Goal: Task Accomplishment & Management: Complete application form

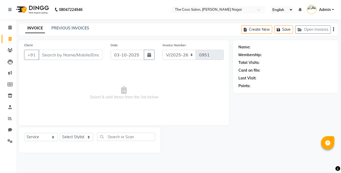
select select "5542"
select select "service"
click at [10, 119] on icon at bounding box center [10, 118] width 4 height 4
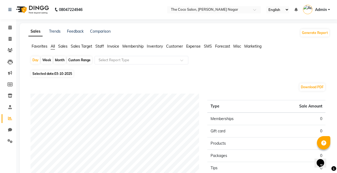
click at [10, 119] on icon at bounding box center [10, 118] width 4 height 4
click at [59, 62] on div "Month" at bounding box center [60, 59] width 12 height 7
select select "10"
select select "2025"
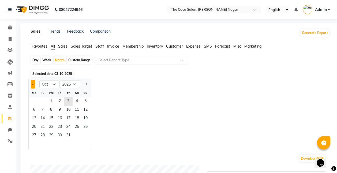
click at [33, 83] on button "Previous month" at bounding box center [33, 84] width 4 height 9
select select "9"
click at [34, 100] on span "1" at bounding box center [34, 101] width 9 height 9
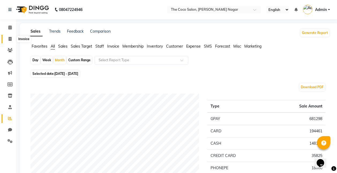
click at [9, 37] on icon at bounding box center [10, 39] width 3 height 4
select select "service"
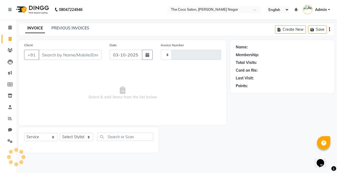
type input "0951"
select select "5542"
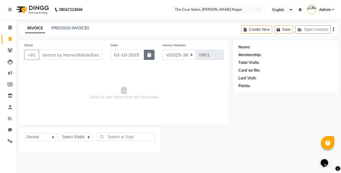
click at [150, 56] on icon "button" at bounding box center [149, 55] width 4 height 4
select select "10"
select select "2025"
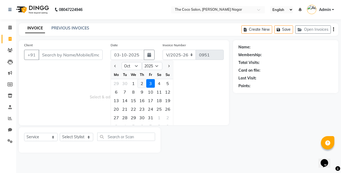
click at [143, 84] on div "2" at bounding box center [141, 83] width 9 height 9
type input "02-10-2025"
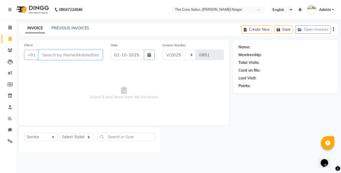
click at [96, 56] on input "Client" at bounding box center [71, 55] width 64 height 10
type input "[PERSON_NAME]"
click at [96, 56] on span "Add Client" at bounding box center [88, 54] width 21 height 5
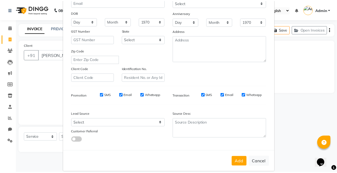
scroll to position [74, 0]
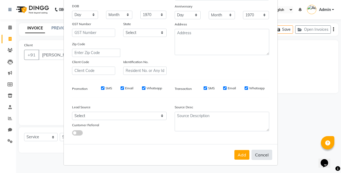
click at [259, 156] on button "Cancel" at bounding box center [261, 155] width 21 height 10
select select
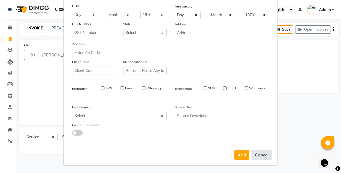
select select
checkbox input "false"
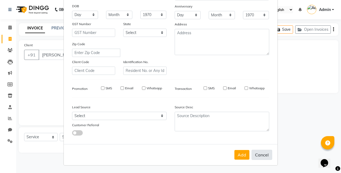
checkbox input "false"
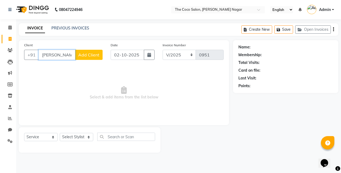
click at [71, 55] on input "[PERSON_NAME]" at bounding box center [57, 55] width 37 height 10
type input "L"
type input "l"
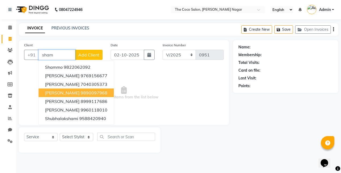
click at [70, 91] on span "[PERSON_NAME]" at bounding box center [62, 92] width 35 height 5
type input "9890097968"
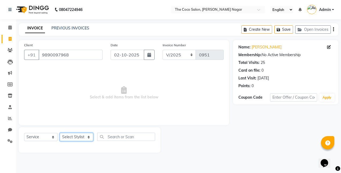
click at [82, 136] on select "Select Stylist Bhakti s MANI Pooja Pooja G SHWETA Vishal Parve" at bounding box center [76, 137] width 33 height 8
select select "37996"
click at [60, 133] on select "Select Stylist Bhakti s MANI Pooja Pooja G SHWETA Vishal Parve" at bounding box center [76, 137] width 33 height 8
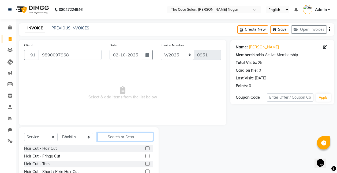
click at [139, 138] on input "text" at bounding box center [125, 137] width 56 height 8
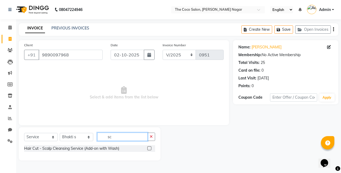
type input "sc"
click at [149, 147] on label at bounding box center [149, 148] width 4 height 4
click at [149, 147] on input "checkbox" at bounding box center [148, 148] width 3 height 3
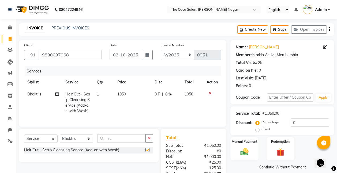
checkbox input "false"
click at [123, 94] on span "1050" at bounding box center [121, 94] width 9 height 5
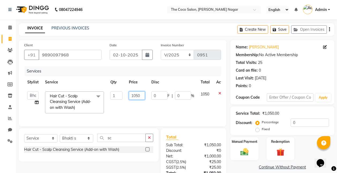
click at [142, 96] on input "1050" at bounding box center [137, 95] width 16 height 8
type input "1500"
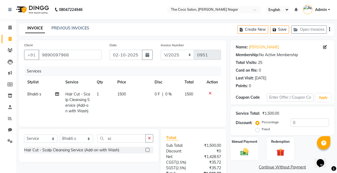
click at [134, 113] on td "1500" at bounding box center [132, 102] width 37 height 29
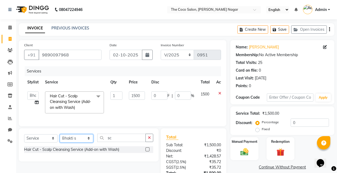
click at [70, 140] on select "Select Stylist Bhakti s MANI Pooja Pooja G SHWETA Vishal Parve" at bounding box center [76, 138] width 33 height 8
select select "77271"
click at [60, 138] on select "Select Stylist Bhakti s MANI Pooja Pooja G SHWETA Vishal Parve" at bounding box center [76, 138] width 33 height 8
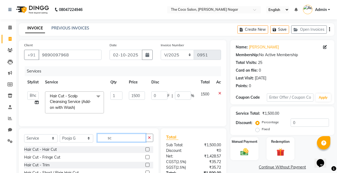
click at [131, 142] on input "sc" at bounding box center [121, 138] width 48 height 8
type input "s"
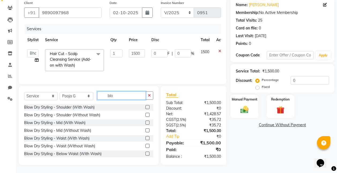
type input "blo"
click at [145, 106] on label at bounding box center [147, 107] width 4 height 4
click at [145, 106] on input "checkbox" at bounding box center [146, 107] width 3 height 3
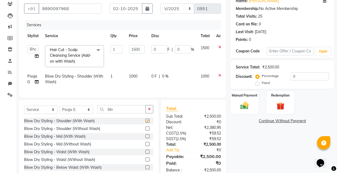
checkbox input "false"
click at [139, 75] on td "1000" at bounding box center [136, 79] width 22 height 18
select select "77271"
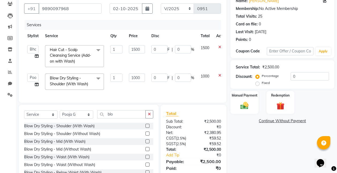
scroll to position [69, 0]
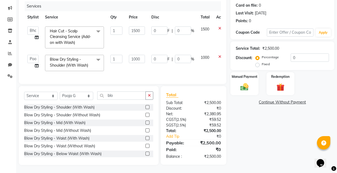
click at [219, 55] on icon at bounding box center [219, 57] width 3 height 4
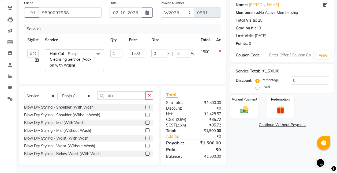
scroll to position [46, 0]
click at [145, 129] on label at bounding box center [147, 130] width 4 height 4
click at [145, 129] on input "checkbox" at bounding box center [146, 130] width 3 height 3
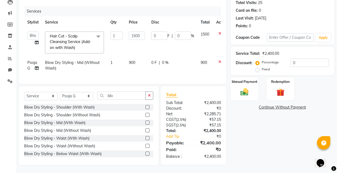
checkbox input "false"
click at [219, 60] on icon at bounding box center [219, 62] width 3 height 4
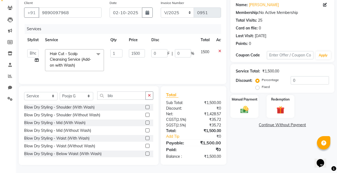
scroll to position [46, 0]
click at [145, 121] on label at bounding box center [147, 123] width 4 height 4
click at [145, 121] on input "checkbox" at bounding box center [146, 122] width 3 height 3
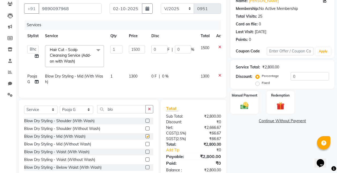
scroll to position [64, 0]
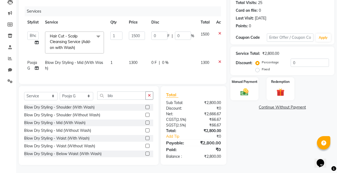
checkbox input "false"
click at [136, 60] on span "1300" at bounding box center [133, 62] width 9 height 5
select select "77271"
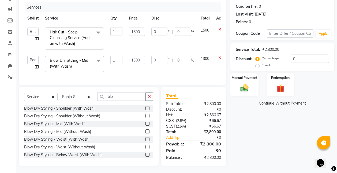
scroll to position [69, 0]
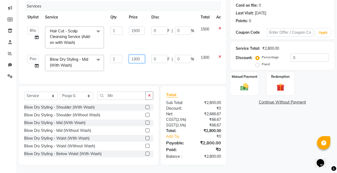
click at [140, 56] on input "1300" at bounding box center [137, 59] width 16 height 8
type input "1200"
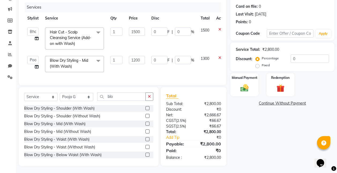
click at [138, 65] on td "1200" at bounding box center [136, 64] width 22 height 23
select select "77271"
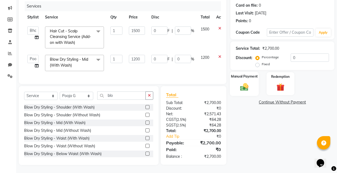
click at [250, 84] on img at bounding box center [243, 87] width 13 height 10
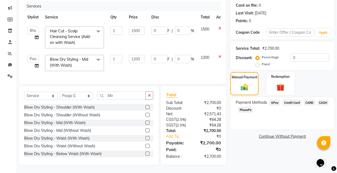
click at [274, 100] on span "GPay" at bounding box center [274, 103] width 11 height 6
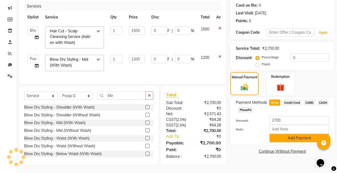
click at [301, 135] on button "Add Payment" at bounding box center [298, 138] width 59 height 8
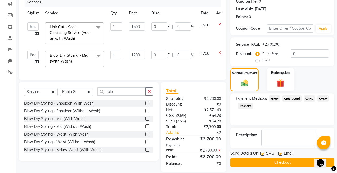
click at [282, 163] on button "Checkout" at bounding box center [282, 162] width 104 height 8
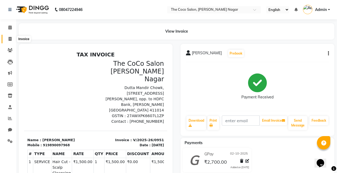
click at [9, 39] on icon at bounding box center [10, 39] width 3 height 4
select select "service"
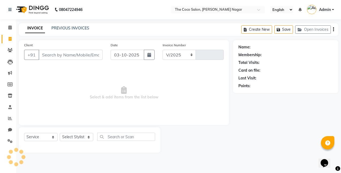
select select "5542"
type input "0952"
click at [150, 55] on icon "button" at bounding box center [149, 55] width 4 height 4
select select "10"
select select "2025"
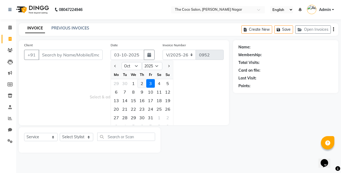
click at [142, 83] on div "2" at bounding box center [141, 83] width 9 height 9
type input "02-10-2025"
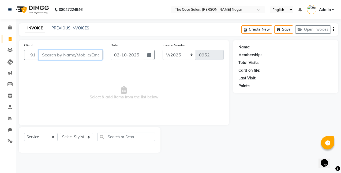
click at [95, 54] on input "Client" at bounding box center [71, 55] width 64 height 10
type input "9623572122"
click at [86, 55] on span "Add Client" at bounding box center [88, 54] width 21 height 5
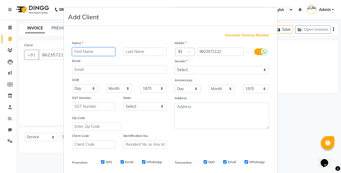
click at [97, 52] on input "text" at bounding box center [93, 52] width 43 height 8
type input "R"
type input "Hrutika"
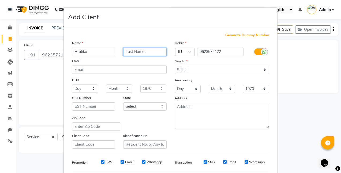
click at [135, 52] on input "text" at bounding box center [144, 52] width 43 height 8
type input "[PERSON_NAME]"
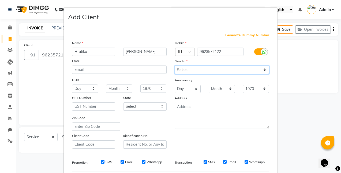
click at [211, 71] on select "Select [DEMOGRAPHIC_DATA] [DEMOGRAPHIC_DATA] Other Prefer Not To Say" at bounding box center [221, 70] width 94 height 8
select select "[DEMOGRAPHIC_DATA]"
click at [174, 66] on select "Select [DEMOGRAPHIC_DATA] [DEMOGRAPHIC_DATA] Other Prefer Not To Say" at bounding box center [221, 70] width 94 height 8
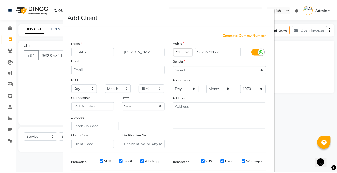
scroll to position [74, 0]
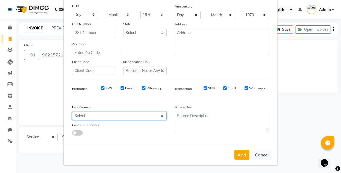
click at [111, 118] on select "Select Walk-in Referral Internet Friend Word of Mouth Advertisement Facebook Ju…" at bounding box center [119, 116] width 94 height 8
select select "40920"
click at [72, 112] on select "Select Walk-in Referral Internet Friend Word of Mouth Advertisement Facebook Ju…" at bounding box center [119, 116] width 94 height 8
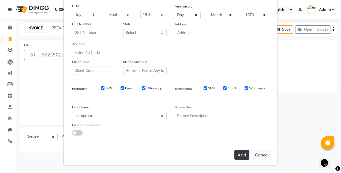
click at [240, 151] on button "Add" at bounding box center [241, 155] width 15 height 10
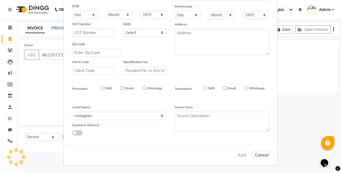
select select
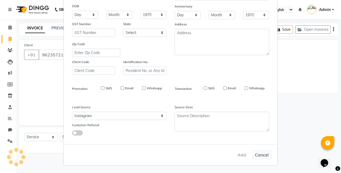
select select
checkbox input "false"
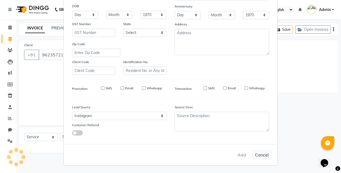
checkbox input "false"
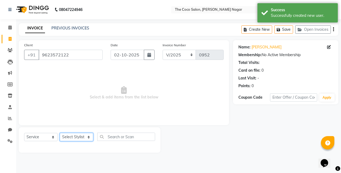
click at [82, 136] on select "Select Stylist Bhakti s MANI Pooja Pooja G SHWETA Vishal Parve" at bounding box center [76, 137] width 33 height 8
select select "88809"
click at [60, 133] on select "Select Stylist Bhakti s MANI Pooja Pooja G SHWETA Vishal Parve" at bounding box center [76, 137] width 33 height 8
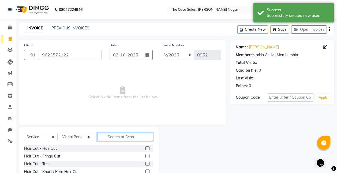
click at [131, 137] on input "text" at bounding box center [125, 137] width 56 height 8
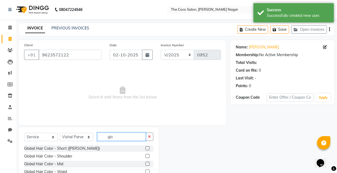
type input "glo"
click at [147, 163] on label at bounding box center [147, 164] width 4 height 4
click at [147, 163] on input "checkbox" at bounding box center [146, 163] width 3 height 3
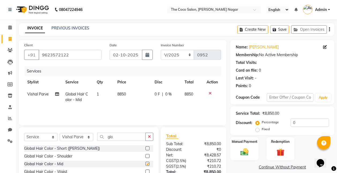
checkbox input "false"
click at [124, 94] on span "8850" at bounding box center [121, 94] width 9 height 5
select select "88809"
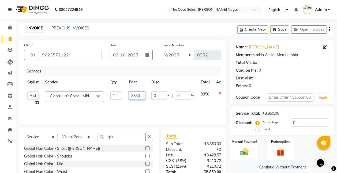
click at [142, 94] on input "8850" at bounding box center [137, 95] width 16 height 8
type input "8"
type input "10000"
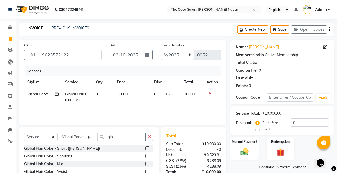
click at [136, 109] on div "Services Stylist Service Qty Price Disc Total Action Vishal Parve Global Hair C…" at bounding box center [122, 93] width 197 height 54
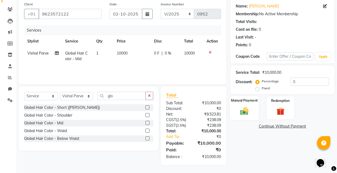
click at [242, 105] on div "Manual Payment" at bounding box center [244, 108] width 29 height 24
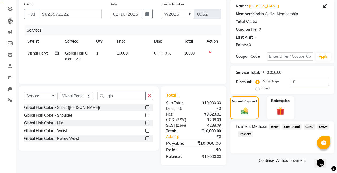
click at [273, 127] on span "GPay" at bounding box center [274, 127] width 11 height 6
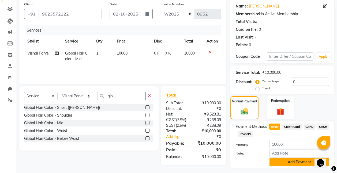
click at [296, 165] on button "Add Payment" at bounding box center [298, 162] width 59 height 8
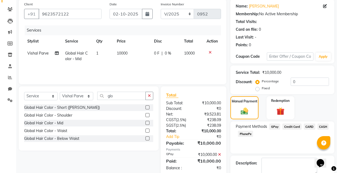
scroll to position [71, 0]
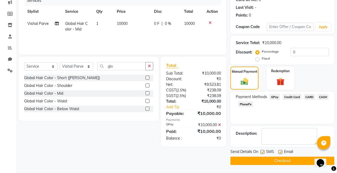
click at [283, 161] on button "Checkout" at bounding box center [282, 161] width 104 height 8
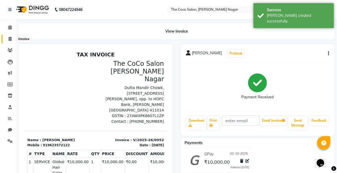
click at [10, 39] on icon at bounding box center [10, 39] width 3 height 4
select select "service"
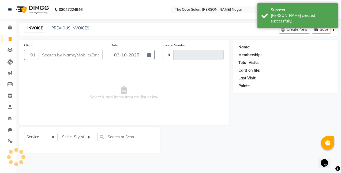
type input "0953"
select select "5542"
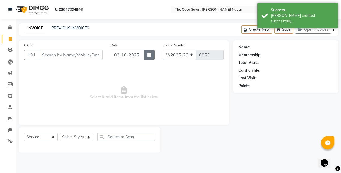
click at [152, 55] on button "button" at bounding box center [149, 55] width 11 height 10
select select "10"
select select "2025"
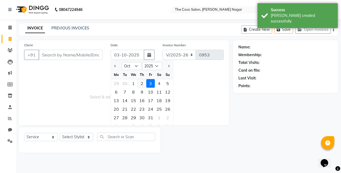
click at [142, 83] on div "2" at bounding box center [141, 83] width 9 height 9
type input "02-10-2025"
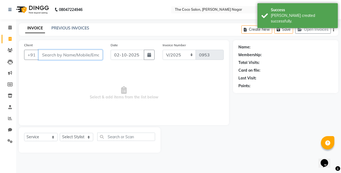
click at [93, 55] on input "Client" at bounding box center [71, 55] width 64 height 10
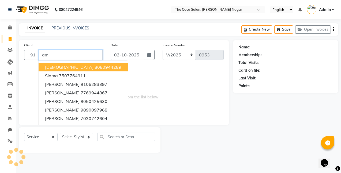
type input "a"
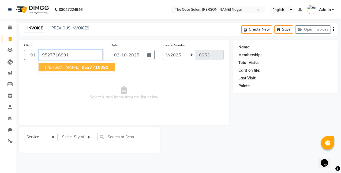
type input "9527716891"
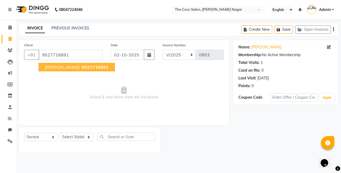
click at [85, 69] on span "9527716891" at bounding box center [95, 66] width 27 height 5
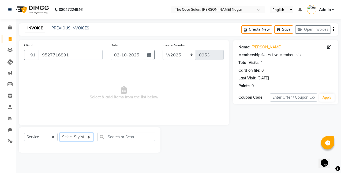
click at [79, 139] on select "Select Stylist Bhakti s MANI Pooja Pooja G SHWETA Vishal Parve" at bounding box center [76, 137] width 33 height 8
select select "37996"
click at [60, 133] on select "Select Stylist Bhakti s MANI Pooja Pooja G SHWETA Vishal Parve" at bounding box center [76, 137] width 33 height 8
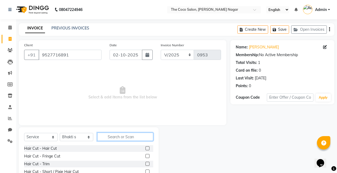
click at [146, 136] on input "text" at bounding box center [125, 137] width 56 height 8
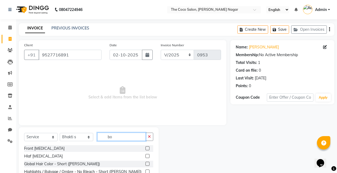
scroll to position [41, 0]
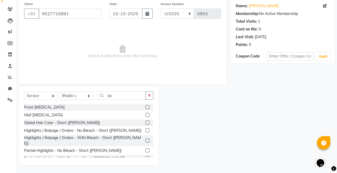
click at [174, 143] on div at bounding box center [194, 125] width 72 height 79
click at [127, 94] on input "bo" at bounding box center [121, 95] width 48 height 8
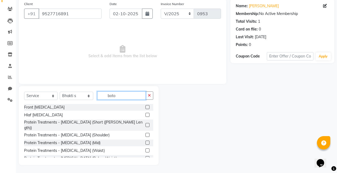
type input "boto"
click at [145, 141] on label at bounding box center [147, 143] width 4 height 4
click at [145, 141] on input "checkbox" at bounding box center [146, 142] width 3 height 3
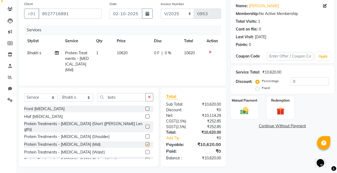
checkbox input "false"
click at [122, 52] on span "10620" at bounding box center [122, 53] width 11 height 5
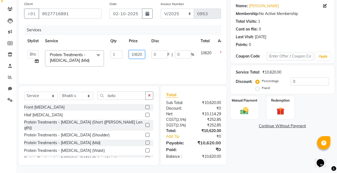
click at [143, 53] on input "10620" at bounding box center [137, 54] width 16 height 8
type input "10080"
click at [137, 70] on td "10080" at bounding box center [136, 58] width 22 height 23
click at [46, 96] on select "Select Service Product Membership Package Voucher Prepaid Gift Card" at bounding box center [40, 96] width 33 height 8
select select "product"
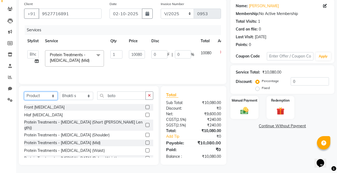
click at [24, 92] on select "Select Service Product Membership Package Voucher Prepaid Gift Card" at bounding box center [40, 96] width 33 height 8
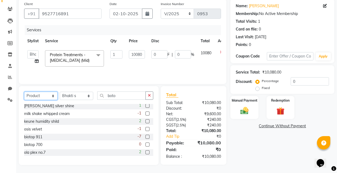
scroll to position [75, 0]
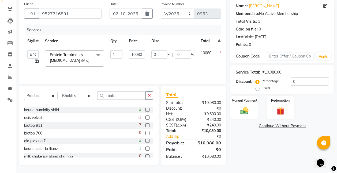
click at [145, 124] on label at bounding box center [147, 125] width 4 height 4
click at [145, 124] on input "checkbox" at bounding box center [146, 125] width 3 height 3
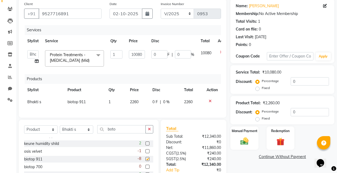
checkbox input "false"
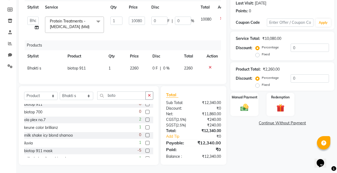
scroll to position [96, 0]
click at [145, 125] on label at bounding box center [147, 127] width 4 height 4
click at [145, 126] on input "checkbox" at bounding box center [146, 127] width 3 height 3
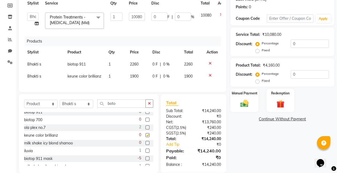
checkbox input "false"
click at [137, 74] on span "1900" at bounding box center [134, 76] width 9 height 5
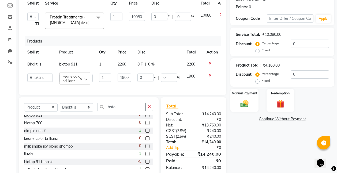
click at [125, 63] on span "2260" at bounding box center [121, 64] width 9 height 5
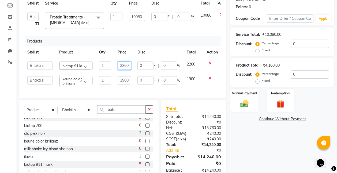
click at [128, 66] on input "2260" at bounding box center [123, 66] width 13 height 8
click at [123, 66] on input "2260" at bounding box center [123, 66] width 13 height 8
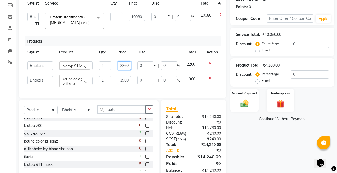
click at [123, 66] on input "2260" at bounding box center [123, 66] width 13 height 8
type input "2250"
click at [127, 80] on input "1900" at bounding box center [123, 80] width 13 height 8
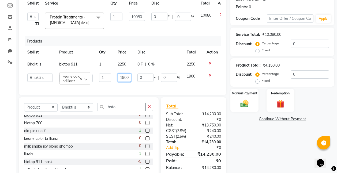
click at [127, 80] on input "1900" at bounding box center [123, 78] width 13 height 8
type input "2400"
click at [151, 64] on td "0 F | 0 %" at bounding box center [158, 64] width 49 height 12
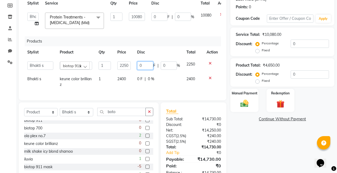
click at [145, 67] on input "0" at bounding box center [145, 66] width 16 height 8
type input "10"
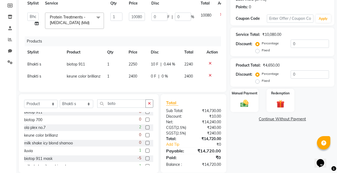
click at [152, 80] on td "0 F | 0 %" at bounding box center [163, 76] width 33 height 12
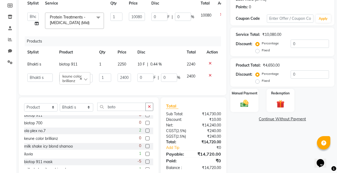
click at [152, 80] on input "0" at bounding box center [145, 78] width 16 height 8
type input "20"
click at [280, 171] on div "Name: [PERSON_NAME] Membership: No Active Membership Total Visits: 1 Card on fi…" at bounding box center [284, 68] width 108 height 215
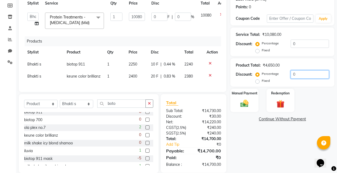
click at [302, 74] on input "0" at bounding box center [309, 74] width 38 height 8
type input "10"
click at [255, 137] on div "Name: [PERSON_NAME] Membership: No Active Membership Total Visits: 1 Card on fi…" at bounding box center [284, 67] width 108 height 212
click at [172, 76] on span "10 %" at bounding box center [170, 77] width 9 height 6
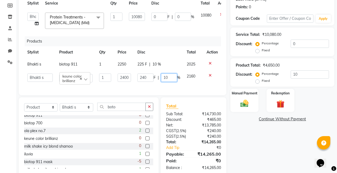
click at [172, 76] on input "10" at bounding box center [169, 78] width 16 height 8
type input "1"
type input "20"
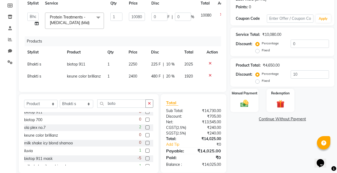
click at [265, 135] on div "Name: [PERSON_NAME] Membership: No Active Membership Total Visits: 1 Card on fi…" at bounding box center [284, 67] width 108 height 212
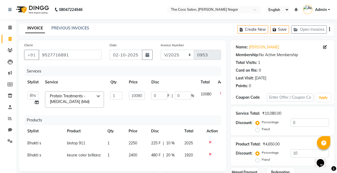
scroll to position [97, 0]
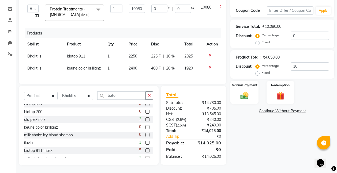
click at [136, 54] on span "2250" at bounding box center [132, 56] width 9 height 5
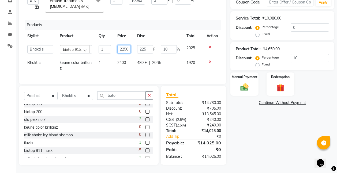
click at [128, 47] on input "2250" at bounding box center [124, 49] width 14 height 8
type input "2200"
click at [276, 129] on div "Name: [PERSON_NAME] Membership: No Active Membership Total Visits: 1 Card on fi…" at bounding box center [284, 55] width 108 height 220
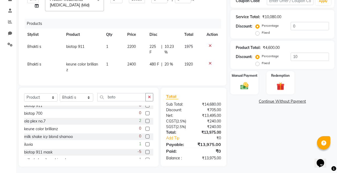
click at [131, 47] on span "2200" at bounding box center [131, 46] width 9 height 5
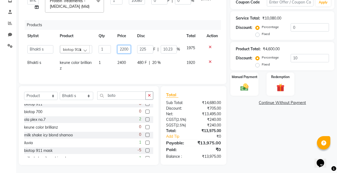
click at [128, 47] on input "2200" at bounding box center [124, 49] width 14 height 8
type input "2225"
click at [131, 72] on td "2400" at bounding box center [124, 66] width 20 height 18
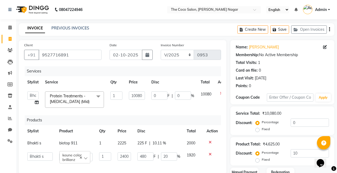
scroll to position [94, 0]
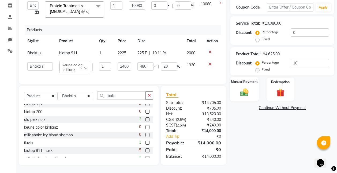
click at [243, 88] on img at bounding box center [243, 93] width 13 height 10
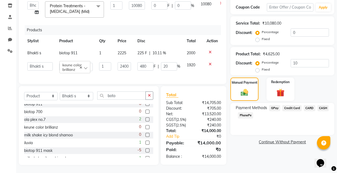
click at [271, 105] on span "GPay" at bounding box center [274, 108] width 11 height 6
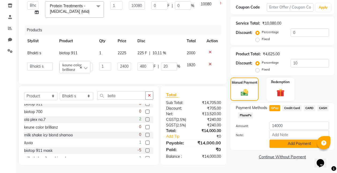
click at [291, 140] on button "Add Payment" at bounding box center [298, 144] width 59 height 8
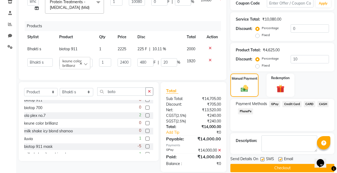
click at [283, 166] on button "Checkout" at bounding box center [282, 168] width 104 height 8
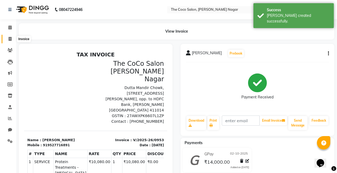
click at [11, 39] on icon at bounding box center [10, 39] width 3 height 4
select select "5542"
select select "service"
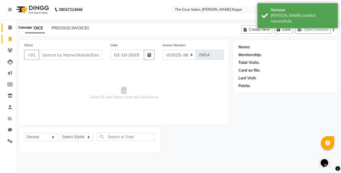
click at [9, 28] on icon at bounding box center [9, 27] width 3 height 4
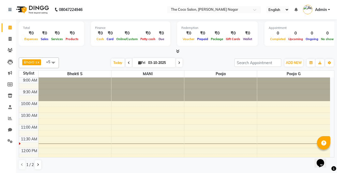
click at [178, 51] on icon at bounding box center [177, 51] width 3 height 4
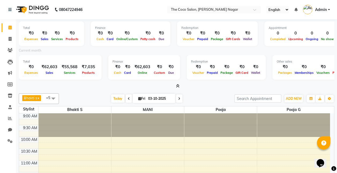
click at [177, 85] on icon at bounding box center [177, 86] width 3 height 4
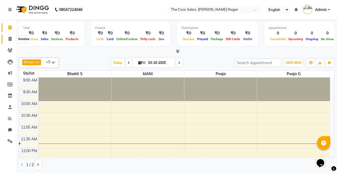
click at [10, 39] on icon at bounding box center [10, 39] width 3 height 4
select select "service"
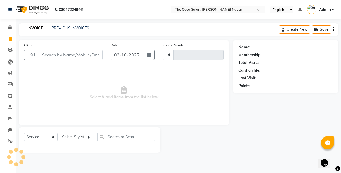
type input "0954"
select select "5542"
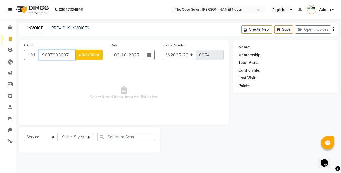
type input "9637903097"
click at [94, 58] on button "Add Client" at bounding box center [89, 55] width 28 height 10
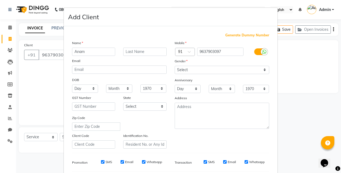
type input "Anam"
click at [142, 52] on input "text" at bounding box center [144, 52] width 43 height 8
type input "Khan"
click at [193, 71] on select "Select [DEMOGRAPHIC_DATA] [DEMOGRAPHIC_DATA] Other Prefer Not To Say" at bounding box center [221, 70] width 94 height 8
select select "[DEMOGRAPHIC_DATA]"
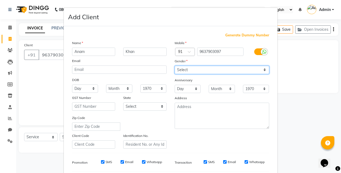
click at [174, 66] on select "Select [DEMOGRAPHIC_DATA] [DEMOGRAPHIC_DATA] Other Prefer Not To Say" at bounding box center [221, 70] width 94 height 8
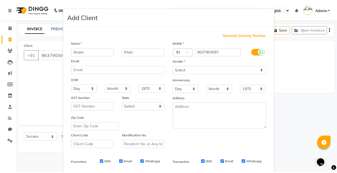
scroll to position [74, 0]
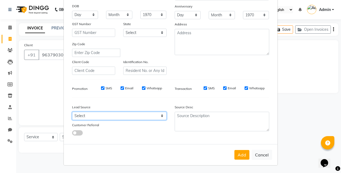
click at [104, 116] on select "Select Walk-in Referral Internet Friend Word of Mouth Advertisement Facebook Ju…" at bounding box center [119, 116] width 94 height 8
select select "40920"
click at [72, 112] on select "Select Walk-in Referral Internet Friend Word of Mouth Advertisement Facebook Ju…" at bounding box center [119, 116] width 94 height 8
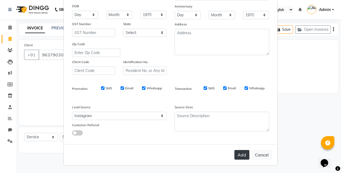
click at [240, 155] on button "Add" at bounding box center [241, 155] width 15 height 10
select select
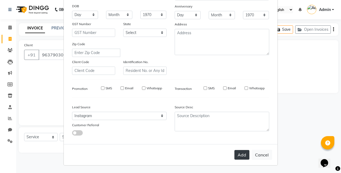
select select
checkbox input "false"
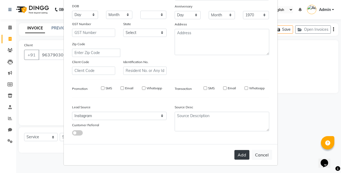
checkbox input "false"
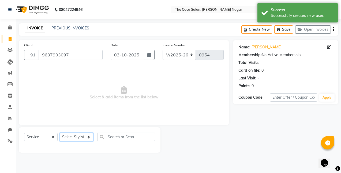
click at [76, 137] on select "Select Stylist Bhakti s MANI Pooja Pooja G SHWETA Vishal Parve" at bounding box center [76, 137] width 33 height 8
select select "37996"
click at [60, 133] on select "Select Stylist Bhakti s MANI Pooja Pooja G SHWETA Vishal Parve" at bounding box center [76, 137] width 33 height 8
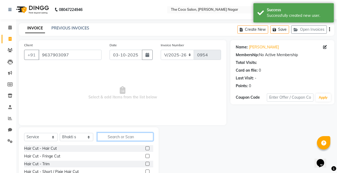
click at [128, 137] on input "text" at bounding box center [125, 137] width 56 height 8
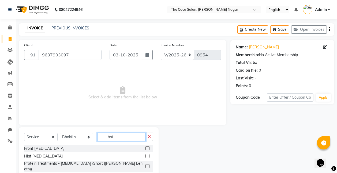
scroll to position [41, 0]
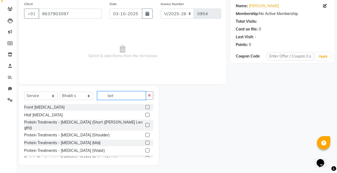
type input "bot"
click at [145, 141] on label at bounding box center [147, 143] width 4 height 4
click at [145, 141] on input "checkbox" at bounding box center [146, 142] width 3 height 3
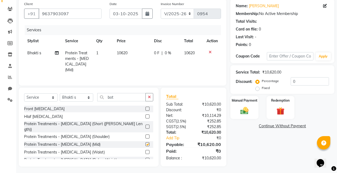
checkbox input "false"
click at [120, 51] on span "10620" at bounding box center [122, 53] width 11 height 5
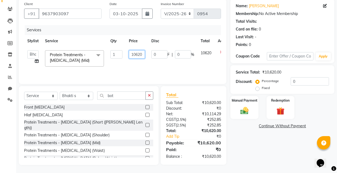
click at [143, 54] on input "10620" at bounding box center [137, 54] width 16 height 8
type input "1"
type input "5000"
click at [138, 69] on td "5000" at bounding box center [136, 58] width 22 height 23
click at [135, 96] on input "bot" at bounding box center [121, 95] width 48 height 8
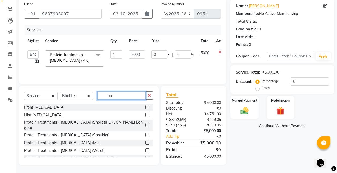
type input "b"
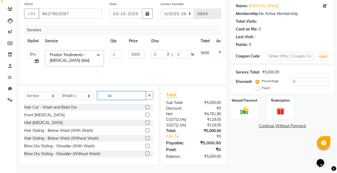
type input "bot"
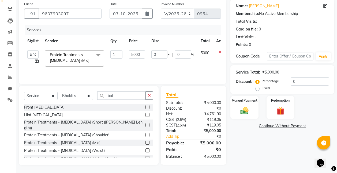
click at [145, 141] on label at bounding box center [147, 143] width 4 height 4
click at [145, 141] on input "checkbox" at bounding box center [146, 142] width 3 height 3
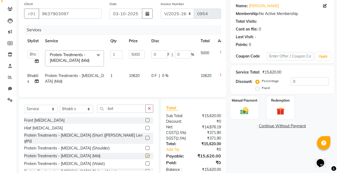
checkbox input "false"
click at [75, 113] on select "Select Stylist Bhakti s MANI Pooja Pooja G SHWETA Vishal Parve" at bounding box center [76, 109] width 33 height 8
click at [32, 76] on span "Bhakti s" at bounding box center [32, 78] width 11 height 10
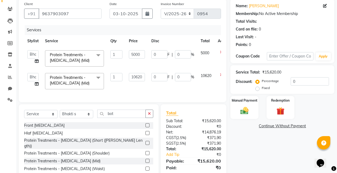
click at [32, 76] on select "Bhakti s MANI Pooja Pooja G SHWETA Vishal Parve" at bounding box center [32, 77] width 11 height 8
select select "88809"
click at [144, 77] on input "10620" at bounding box center [137, 77] width 16 height 8
type input "1"
type input "5000"
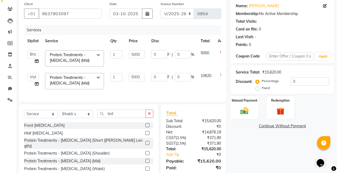
click at [143, 89] on td "5000" at bounding box center [136, 81] width 22 height 23
select select "88809"
click at [75, 116] on select "Select Stylist Bhakti s MANI Pooja Pooja G SHWETA Vishal Parve" at bounding box center [76, 114] width 33 height 8
select select "77269"
click at [60, 114] on select "Select Stylist Bhakti s MANI Pooja Pooja G SHWETA Vishal Parve" at bounding box center [76, 114] width 33 height 8
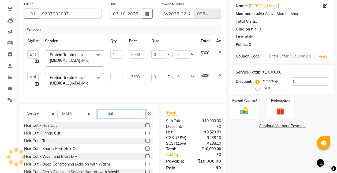
click at [135, 118] on input "bot" at bounding box center [121, 114] width 48 height 8
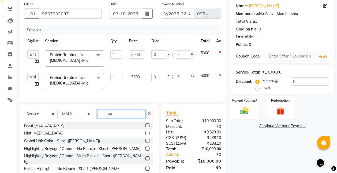
type input "b"
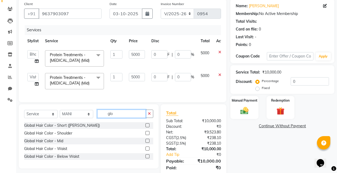
type input "glo"
click at [147, 143] on label at bounding box center [147, 141] width 4 height 4
click at [147, 143] on input "checkbox" at bounding box center [146, 140] width 3 height 3
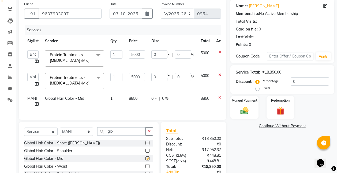
checkbox input "false"
click at [131, 98] on span "8850" at bounding box center [133, 98] width 9 height 5
select select "77269"
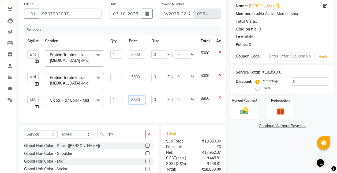
click at [141, 100] on input "8850" at bounding box center [137, 100] width 16 height 8
type input "8"
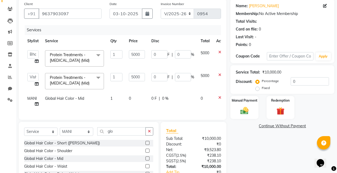
click at [219, 96] on icon at bounding box center [219, 98] width 3 height 4
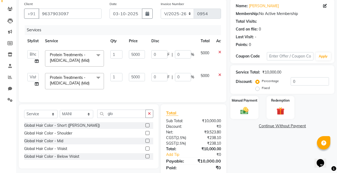
click at [147, 151] on label at bounding box center [147, 149] width 4 height 4
click at [147, 151] on input "checkbox" at bounding box center [146, 148] width 3 height 3
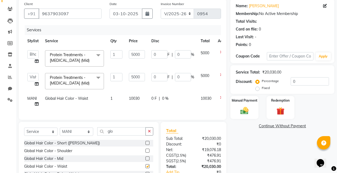
checkbox input "false"
click at [138, 99] on span "10030" at bounding box center [134, 98] width 11 height 5
select select "77269"
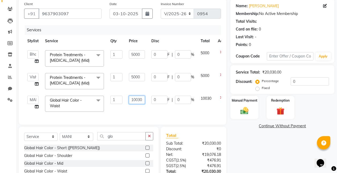
click at [143, 101] on input "10030" at bounding box center [137, 100] width 16 height 8
type input "10000"
click at [143, 109] on td "10000" at bounding box center [136, 104] width 22 height 23
select select "77269"
click at [148, 15] on icon "button" at bounding box center [147, 14] width 4 height 4
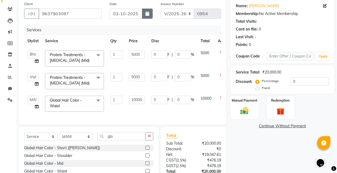
select select "10"
select select "2025"
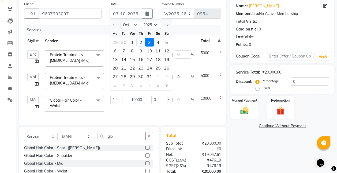
click at [140, 41] on div "2" at bounding box center [140, 42] width 9 height 9
type input "02-10-2025"
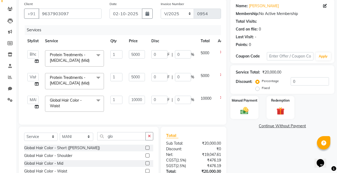
scroll to position [86, 0]
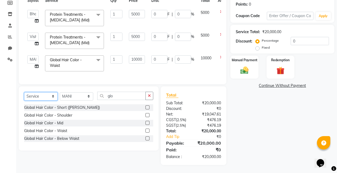
click at [42, 97] on select "Select Service Product Membership Package Voucher Prepaid Gift Card" at bounding box center [40, 96] width 33 height 8
select select "product"
click at [24, 92] on select "Select Service Product Membership Package Voucher Prepaid Gift Card" at bounding box center [40, 96] width 33 height 8
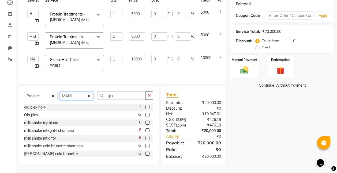
click at [81, 96] on select "Select Stylist Bhakti s MANI Pooja Pooja G SHWETA Vishal Parve" at bounding box center [76, 96] width 33 height 8
select select "77271"
click at [60, 92] on select "Select Stylist Bhakti s MANI Pooja Pooja G SHWETA Vishal Parve" at bounding box center [76, 96] width 33 height 8
click at [145, 129] on label at bounding box center [147, 130] width 4 height 4
click at [145, 129] on input "checkbox" at bounding box center [146, 130] width 3 height 3
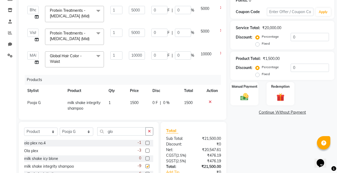
checkbox input "false"
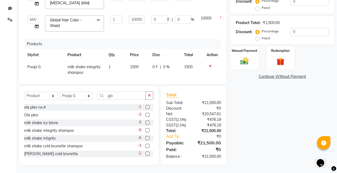
click at [145, 138] on label at bounding box center [147, 138] width 4 height 4
click at [145, 138] on input "checkbox" at bounding box center [146, 138] width 3 height 3
checkbox input "false"
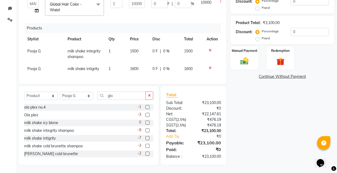
scroll to position [20, 0]
click at [132, 48] on span "1500" at bounding box center [134, 50] width 9 height 5
select select "77271"
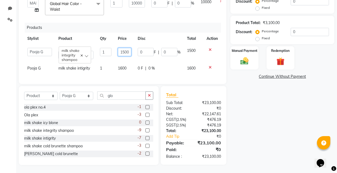
click at [124, 48] on input "1500" at bounding box center [124, 52] width 13 height 8
type input "1500"
click at [263, 119] on div "Name: [PERSON_NAME] Membership: No Active Membership Total Visits: Card on file…" at bounding box center [284, 42] width 108 height 246
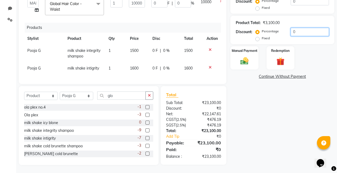
click at [304, 33] on input "0" at bounding box center [309, 32] width 38 height 8
type input "10"
click at [299, 122] on div "Name: [PERSON_NAME] Membership: No Active Membership Total Visits: Card on file…" at bounding box center [284, 42] width 108 height 246
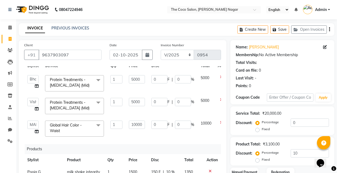
scroll to position [121, 0]
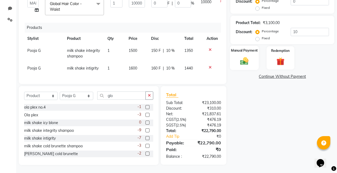
click at [242, 58] on img at bounding box center [243, 61] width 13 height 10
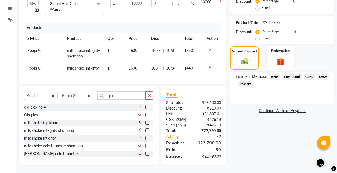
click at [274, 78] on span "GPay" at bounding box center [274, 77] width 11 height 6
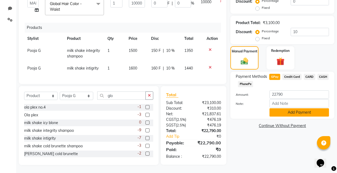
click at [297, 112] on button "Add Payment" at bounding box center [298, 112] width 59 height 8
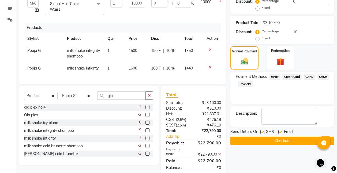
click at [286, 141] on button "Checkout" at bounding box center [282, 141] width 104 height 8
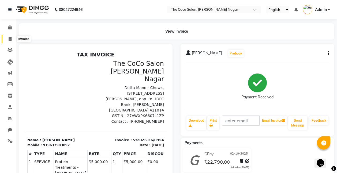
click at [10, 36] on span at bounding box center [9, 39] width 9 height 6
select select "service"
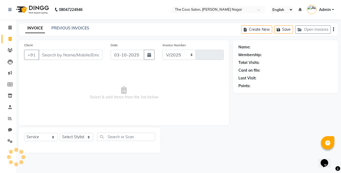
select select "5542"
type input "0955"
click at [12, 26] on icon at bounding box center [9, 27] width 3 height 4
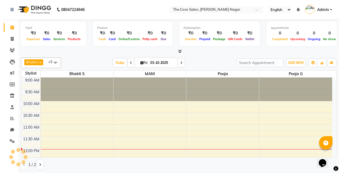
scroll to position [71, 0]
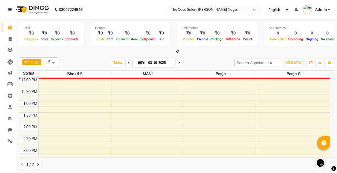
click at [177, 52] on icon at bounding box center [177, 51] width 3 height 4
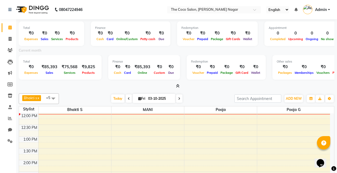
click at [178, 85] on icon at bounding box center [177, 86] width 3 height 4
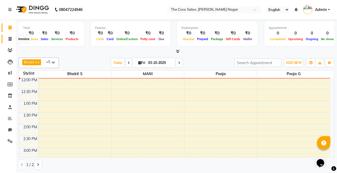
click at [10, 37] on icon at bounding box center [10, 39] width 3 height 4
select select "service"
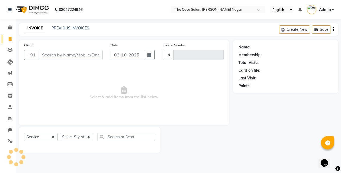
type input "0955"
select select "5542"
